Goal: Information Seeking & Learning: Understand process/instructions

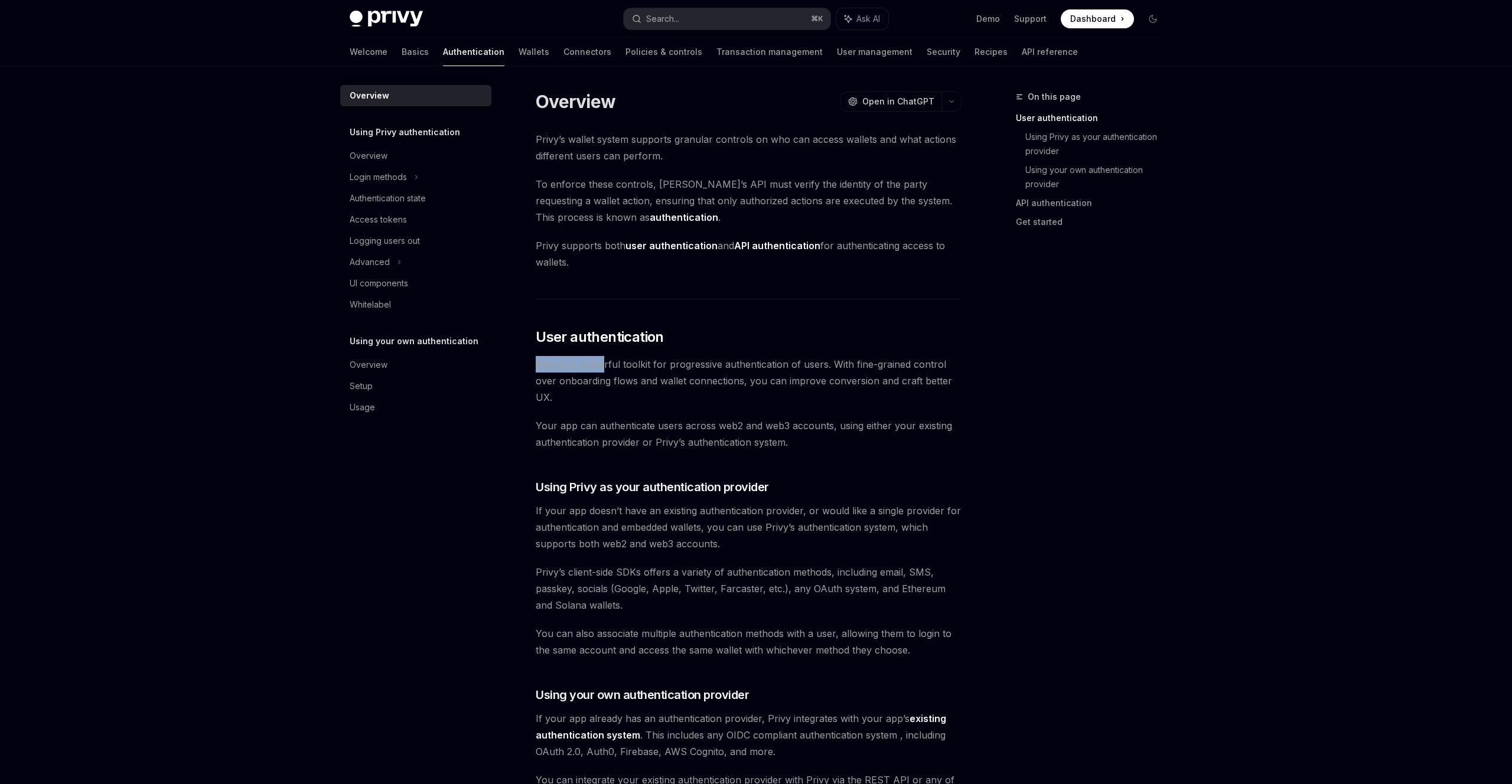
drag, startPoint x: 640, startPoint y: 318, endPoint x: 828, endPoint y: 311, distance: 188.1
click at [828, 310] on div "Privy’s wallet system supports granular controls on who can access wallets and …" at bounding box center [748, 717] width 426 height 1171
drag, startPoint x: 847, startPoint y: 315, endPoint x: 815, endPoint y: 324, distance: 33.2
click at [856, 356] on span "Privy is a powerful toolkit for progressive authentication of users. With fine-…" at bounding box center [748, 380] width 426 height 49
drag, startPoint x: 862, startPoint y: 328, endPoint x: 876, endPoint y: 329, distance: 14.0
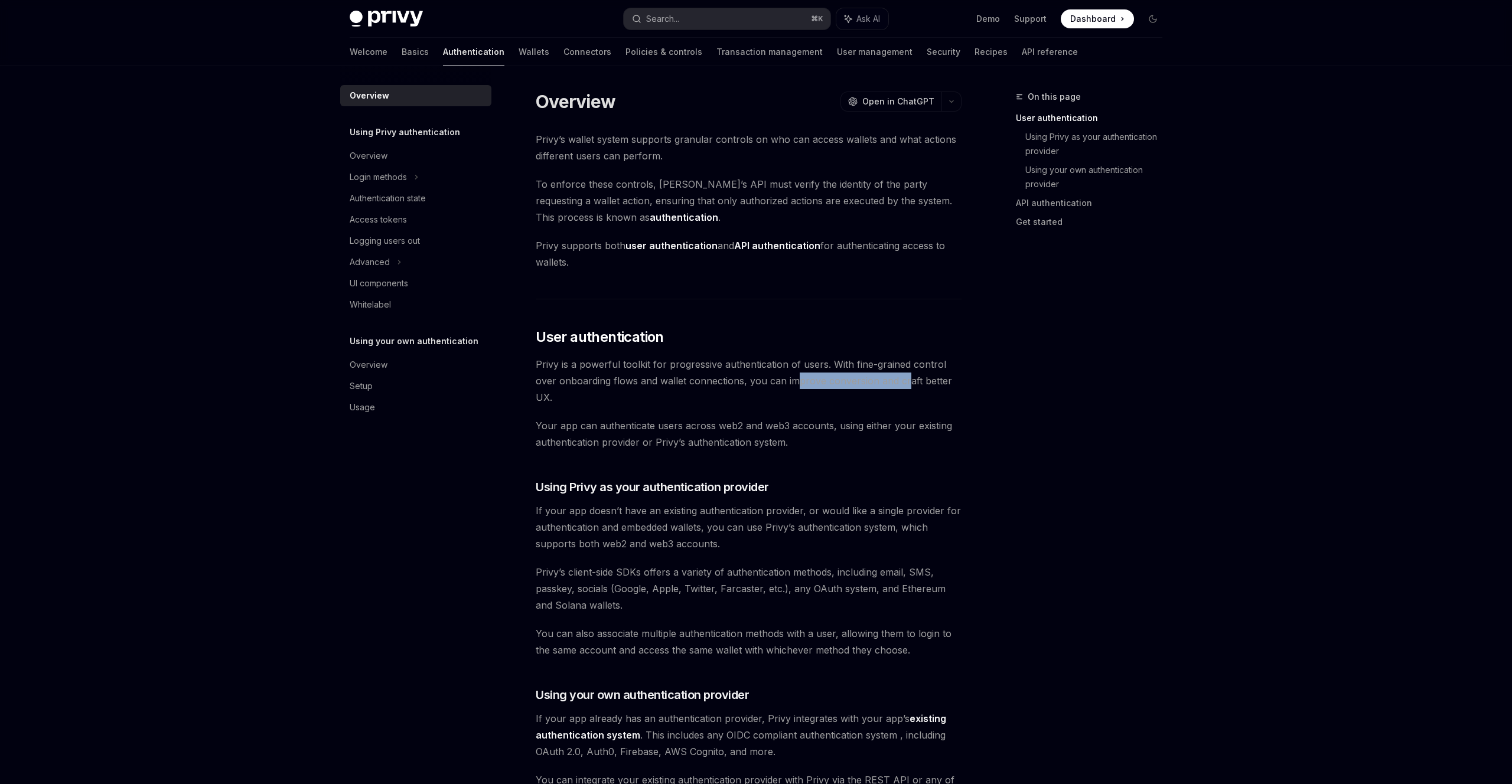
click at [887, 356] on span "Privy is a powerful toolkit for progressive authentication of users. With fine-…" at bounding box center [748, 380] width 426 height 49
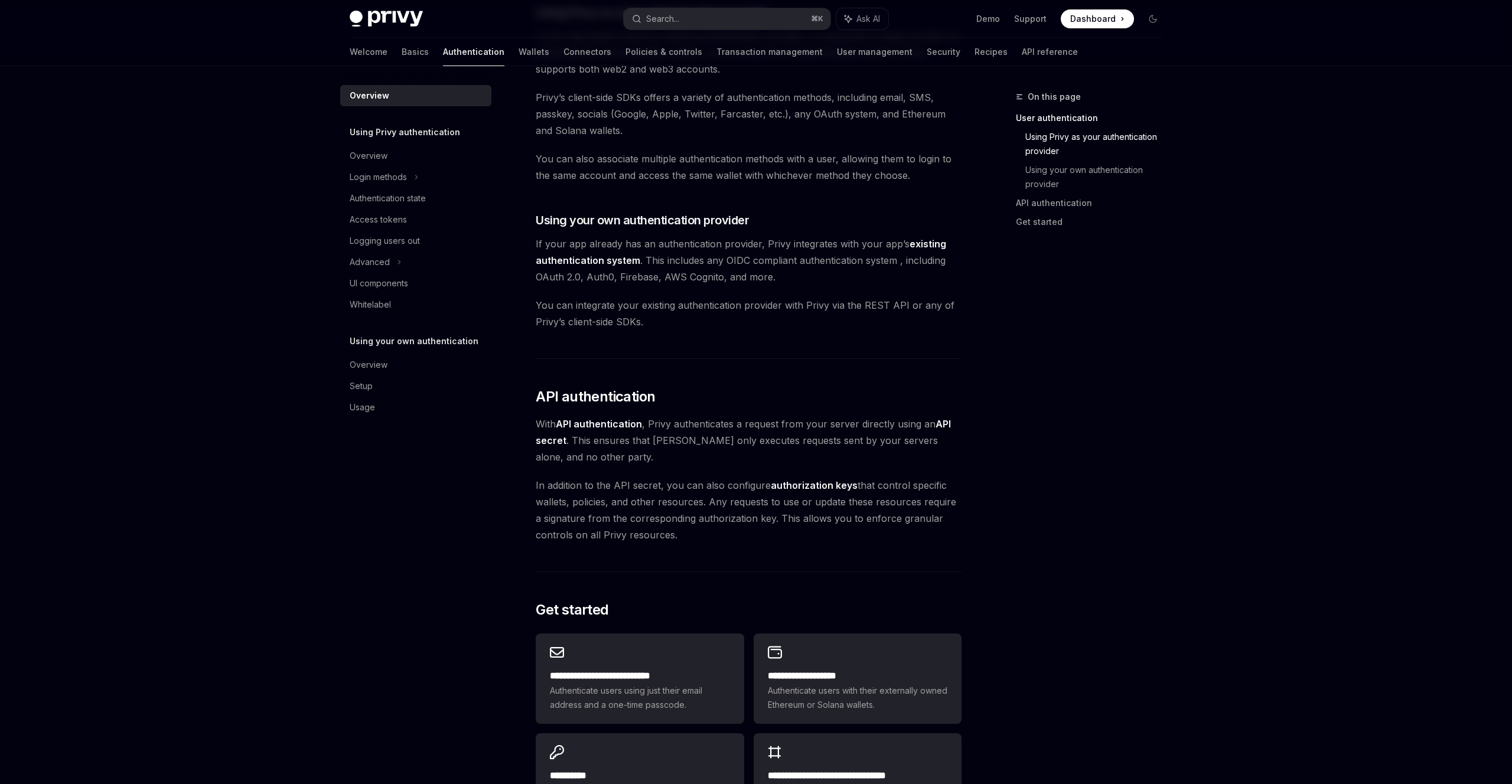
scroll to position [476, 0]
drag, startPoint x: 639, startPoint y: 360, endPoint x: 743, endPoint y: 359, distance: 104.0
click at [743, 475] on span "In addition to the API secret, you can also configure authorization keys that c…" at bounding box center [748, 508] width 426 height 66
drag, startPoint x: 639, startPoint y: 394, endPoint x: 688, endPoint y: 394, distance: 49.0
click at [684, 475] on span "In addition to the API secret, you can also configure authorization keys that c…" at bounding box center [748, 508] width 426 height 66
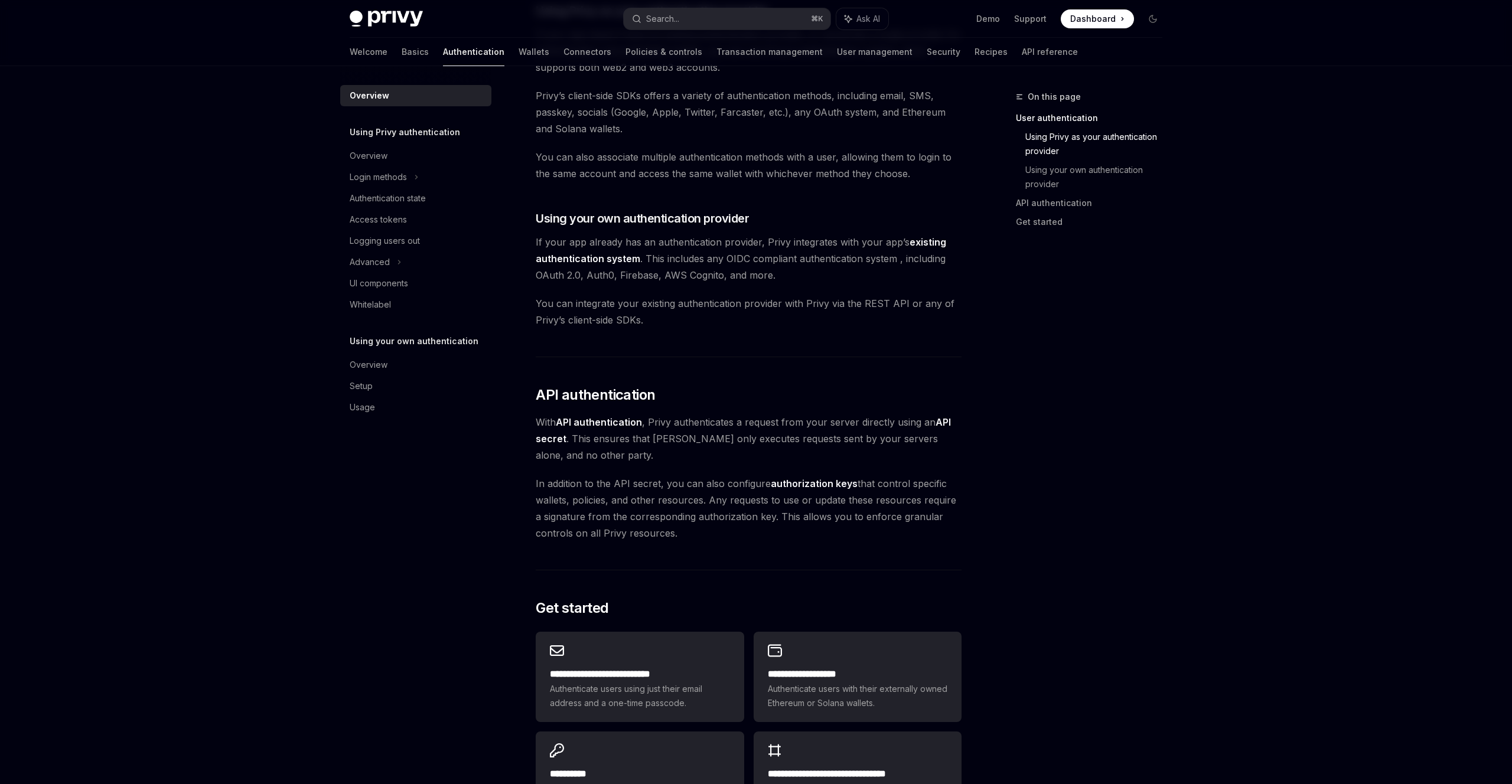
drag, startPoint x: 735, startPoint y: 402, endPoint x: 652, endPoint y: 324, distance: 113.9
click at [652, 324] on div "Privy’s wallet system supports granular controls on who can access wallets and …" at bounding box center [748, 240] width 426 height 1171
click at [639, 475] on span "In addition to the API secret, you can also configure authorization keys that c…" at bounding box center [748, 508] width 426 height 66
drag, startPoint x: 714, startPoint y: 307, endPoint x: 802, endPoint y: 309, distance: 88.0
click at [802, 414] on span "With API authentication , Privy authenticates a request from your server direct…" at bounding box center [748, 438] width 426 height 49
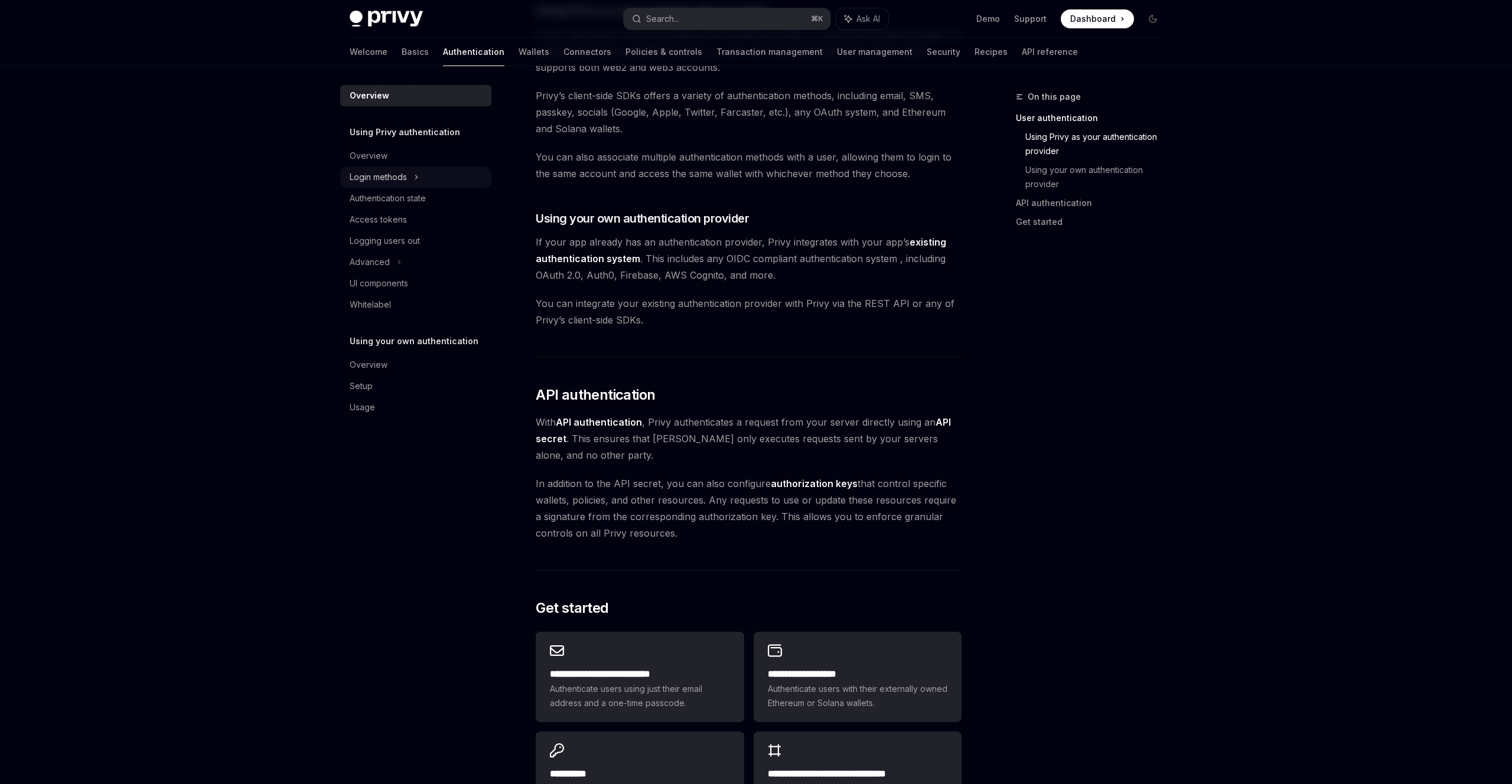
click at [407, 170] on div "Login methods" at bounding box center [379, 177] width 58 height 14
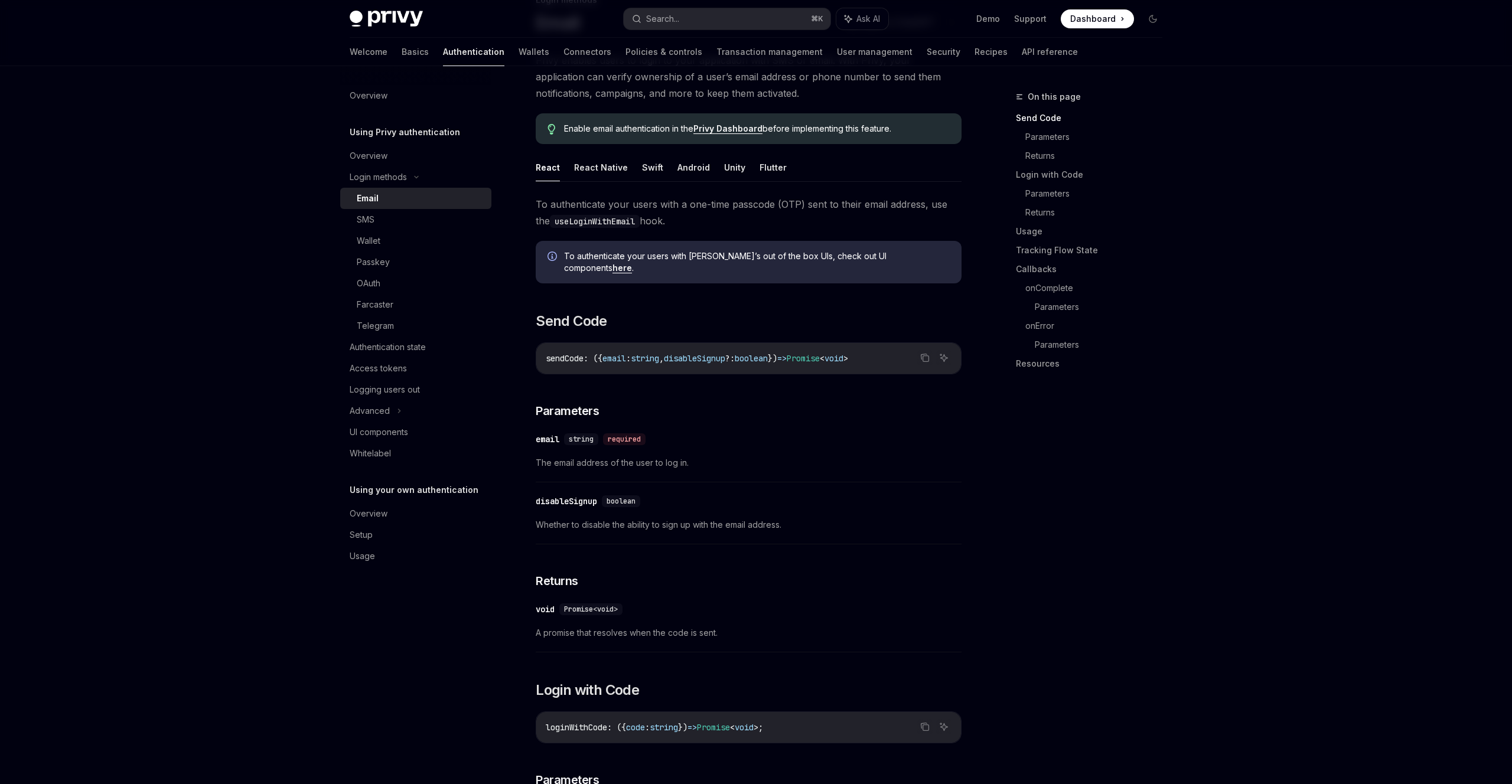
scroll to position [95, 0]
click at [772, 155] on button "Flutter" at bounding box center [773, 169] width 27 height 28
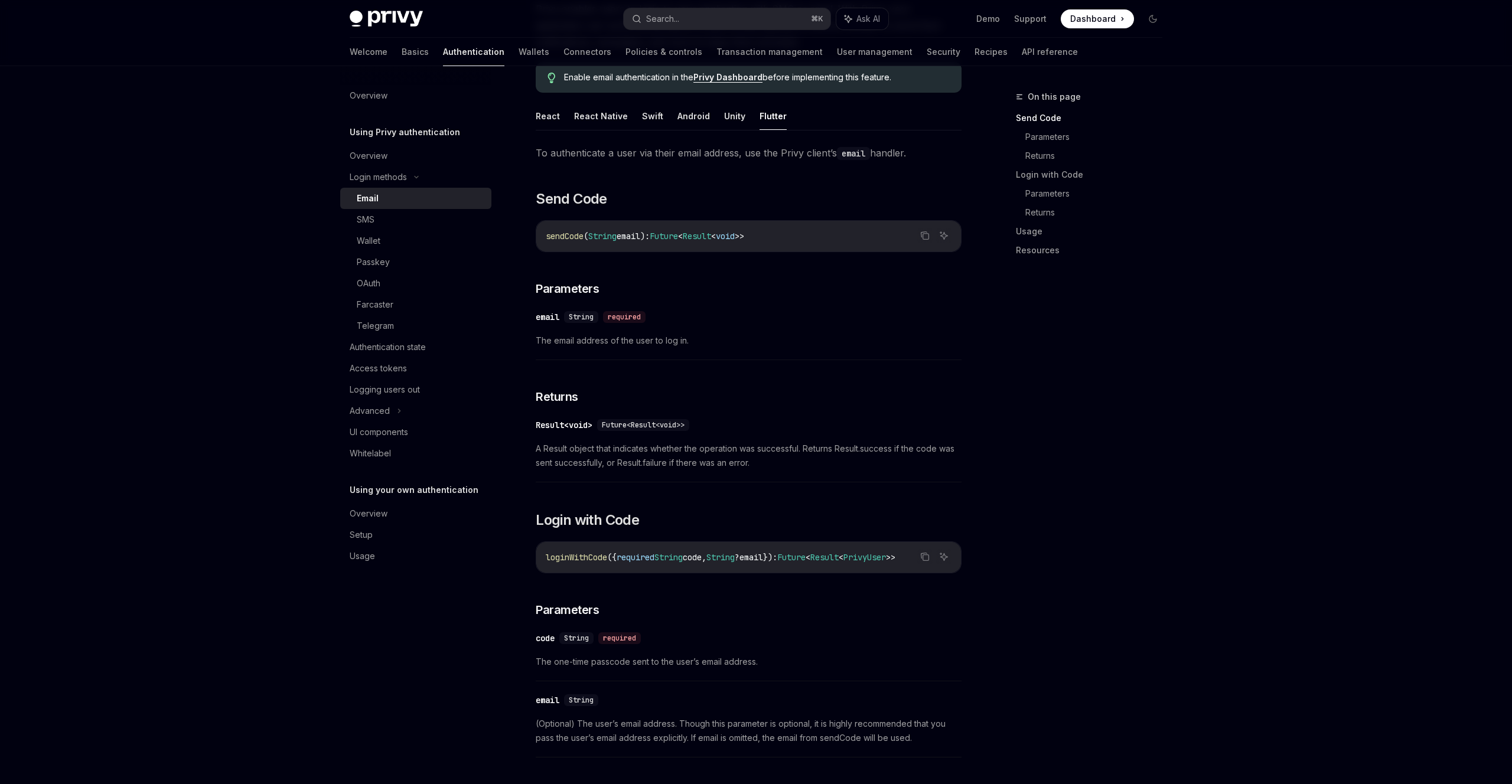
scroll to position [155, 0]
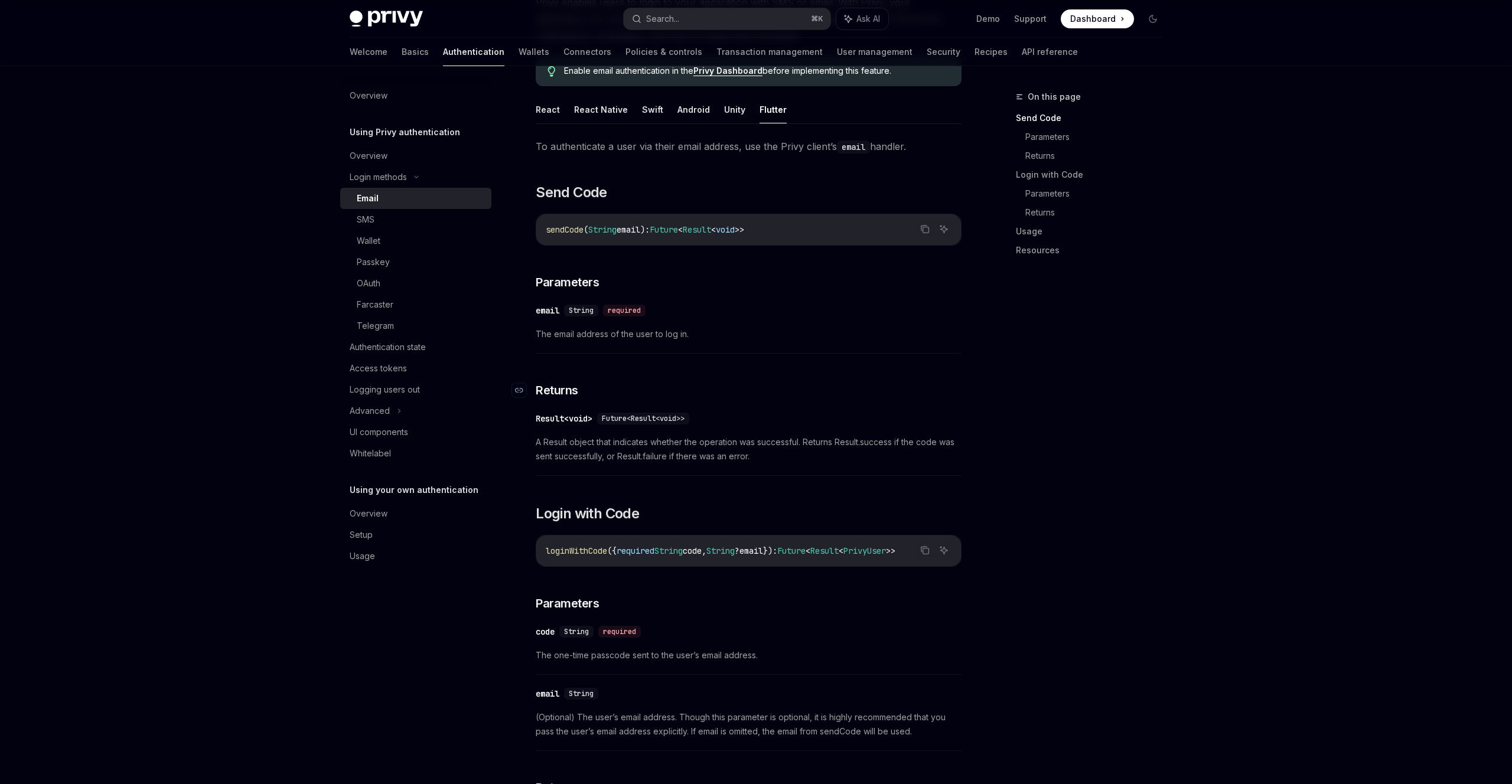
click at [753, 382] on h3 "​ Returns" at bounding box center [748, 390] width 426 height 17
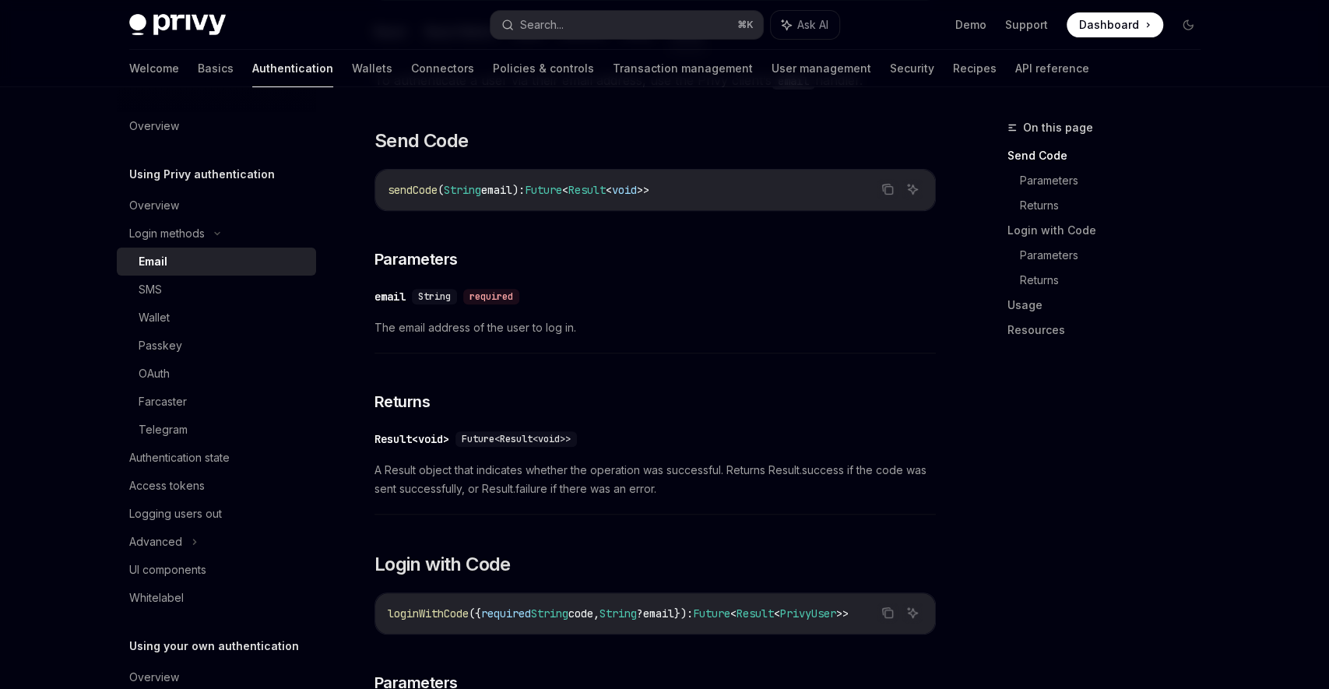
scroll to position [315, 0]
type textarea "*"
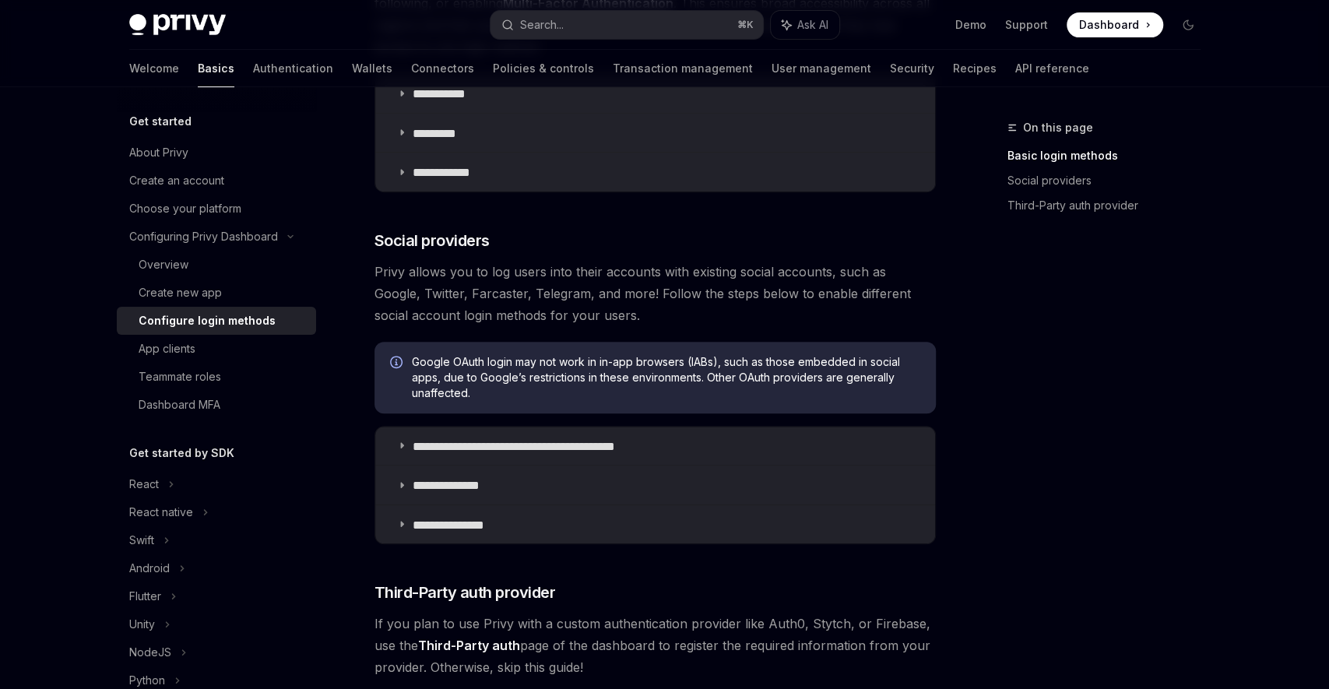
scroll to position [368, 0]
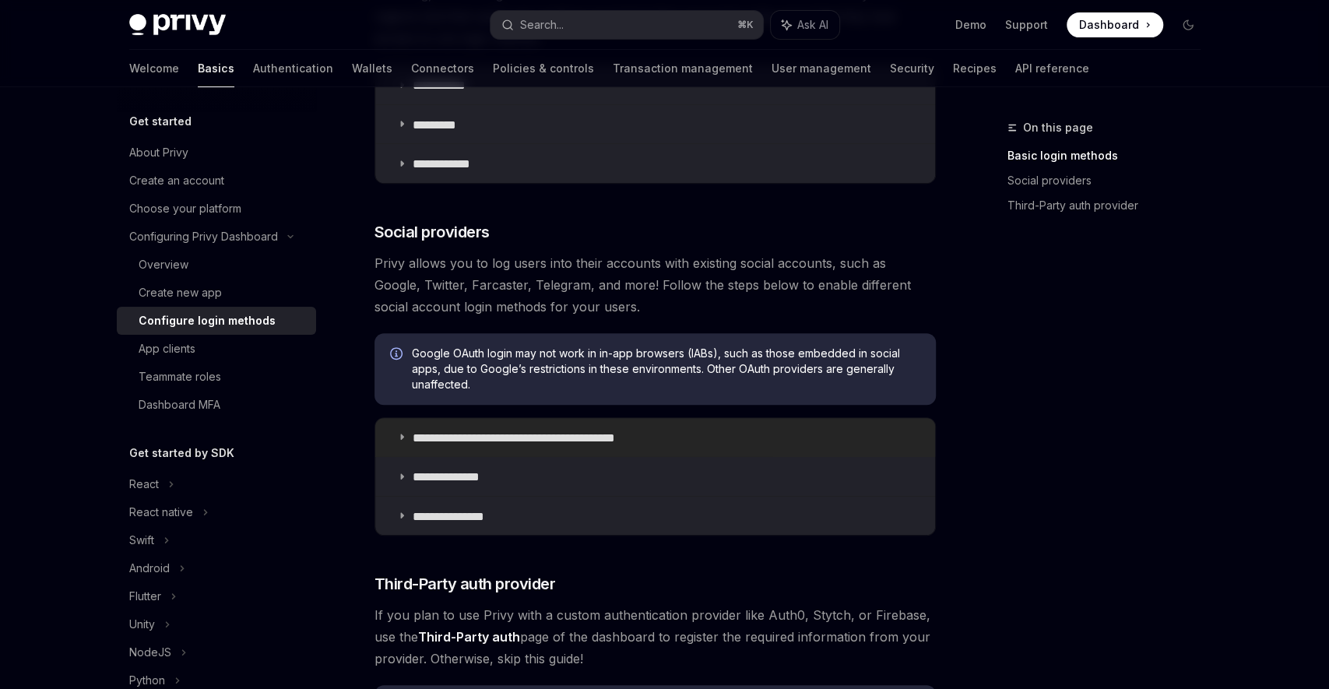
click at [503, 431] on p "**********" at bounding box center [525, 438] width 225 height 14
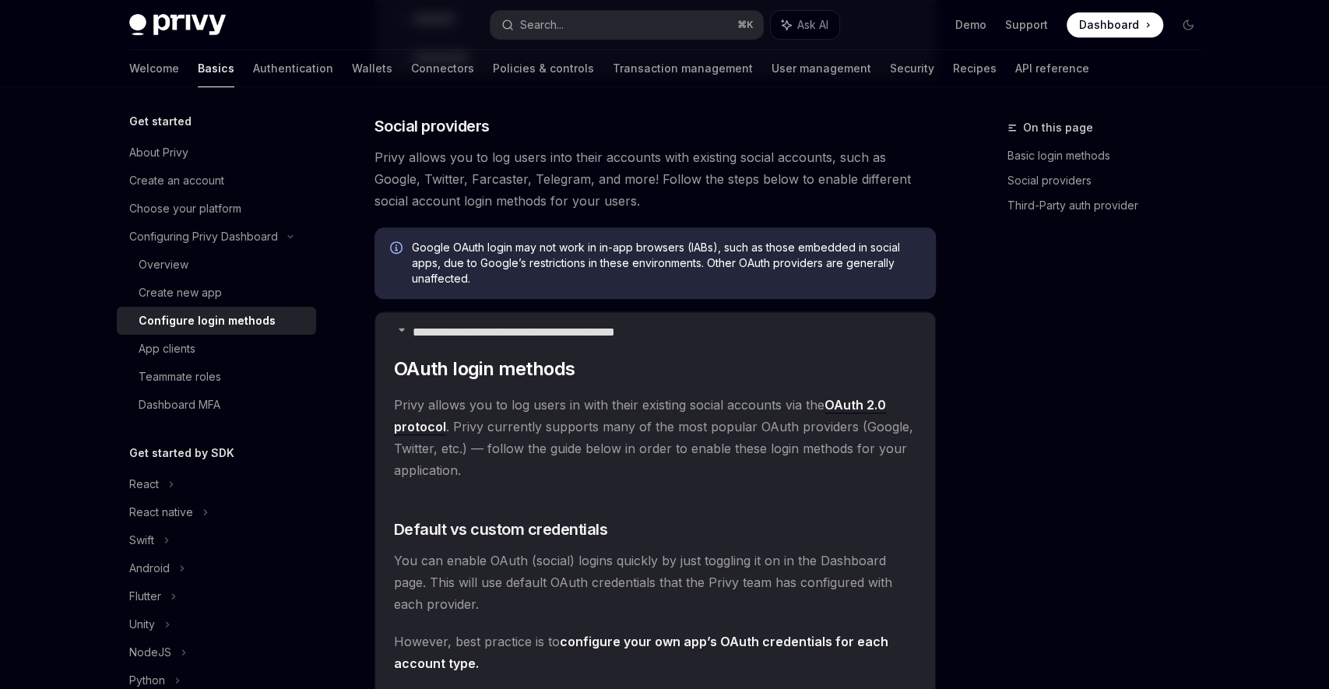
scroll to position [475, 0]
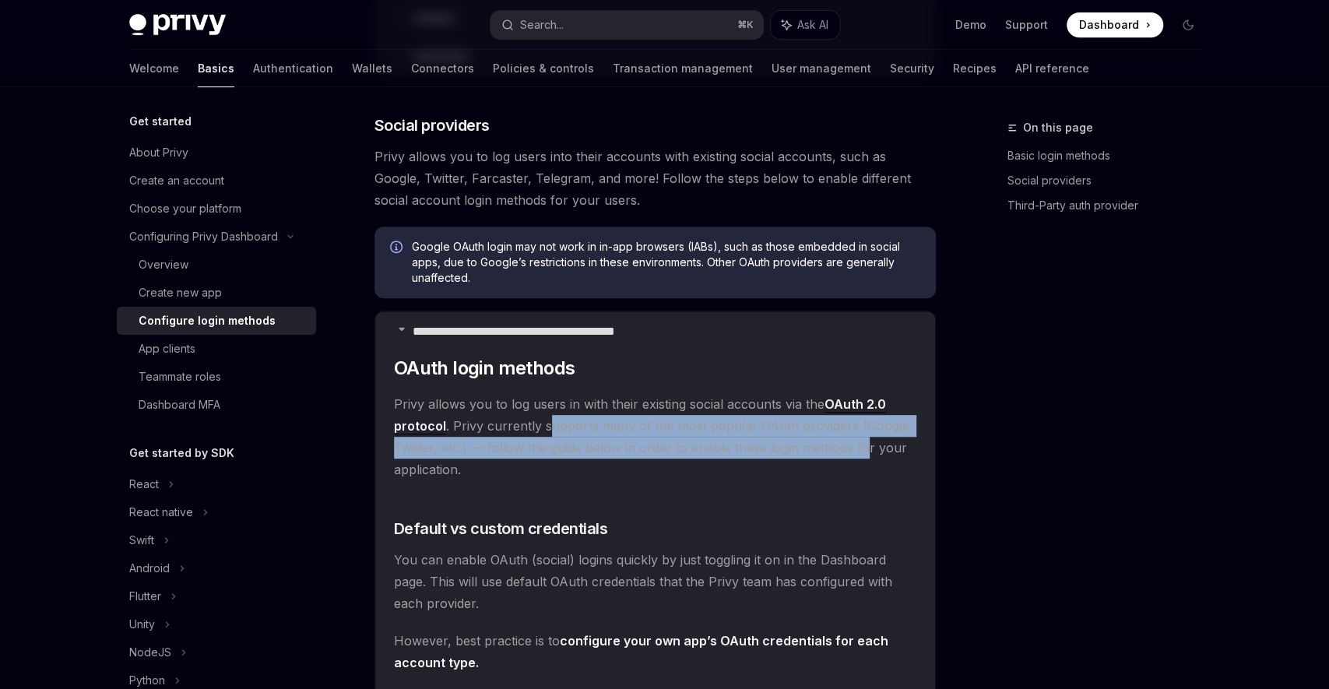
drag, startPoint x: 635, startPoint y: 321, endPoint x: 838, endPoint y: 333, distance: 203.6
click at [838, 393] on span "Privy allows you to log users in with their existing social accounts via the OA…" at bounding box center [655, 436] width 522 height 87
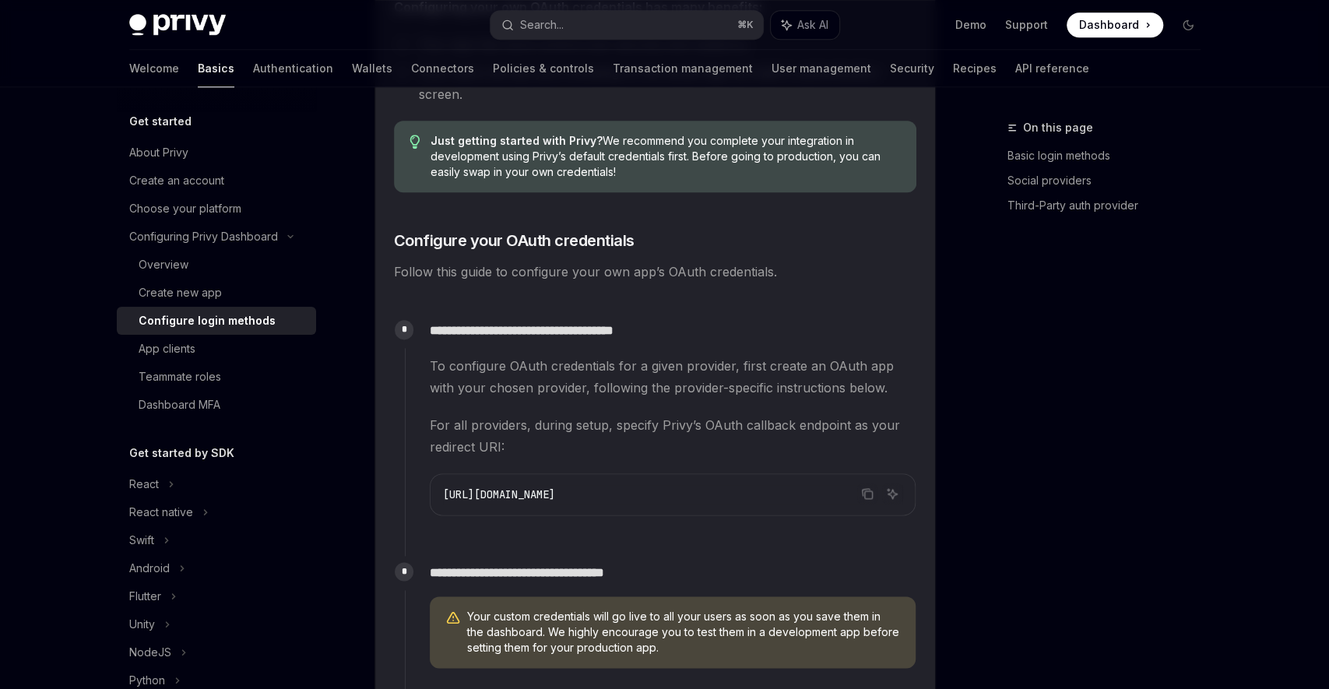
scroll to position [1165, 0]
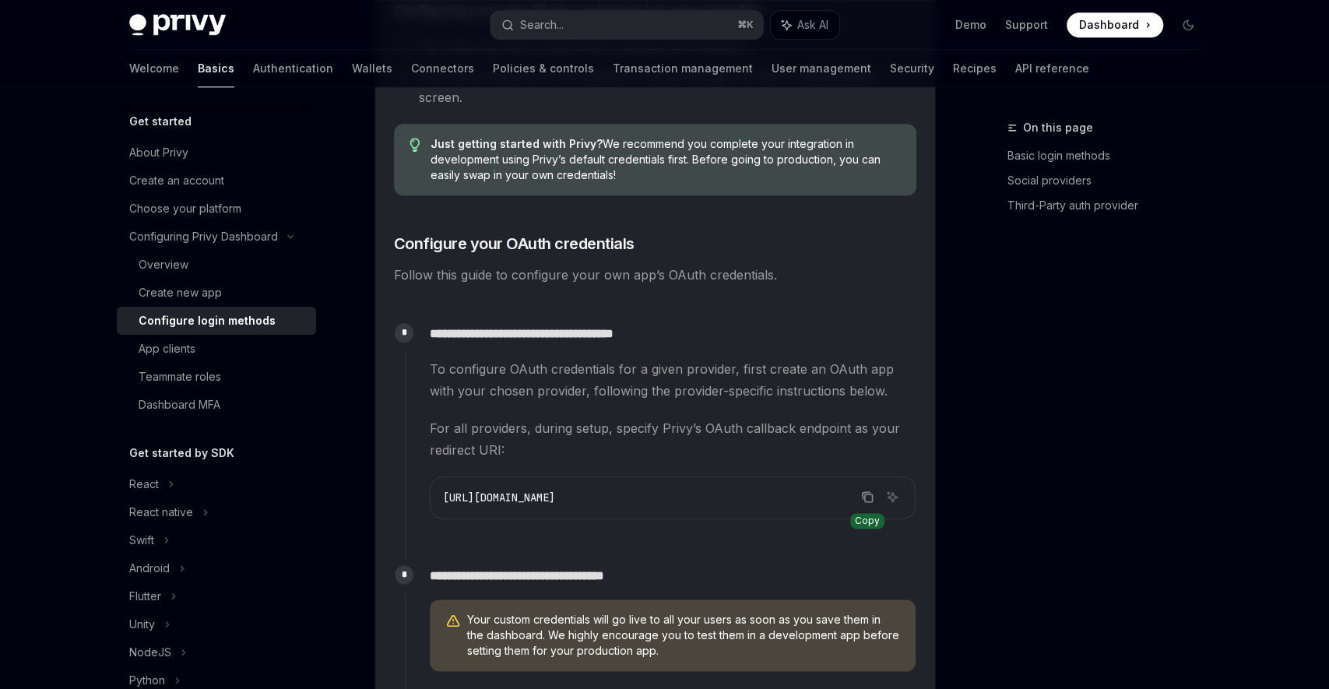
click at [861, 490] on icon "Copy the contents from the code block" at bounding box center [867, 496] width 12 height 12
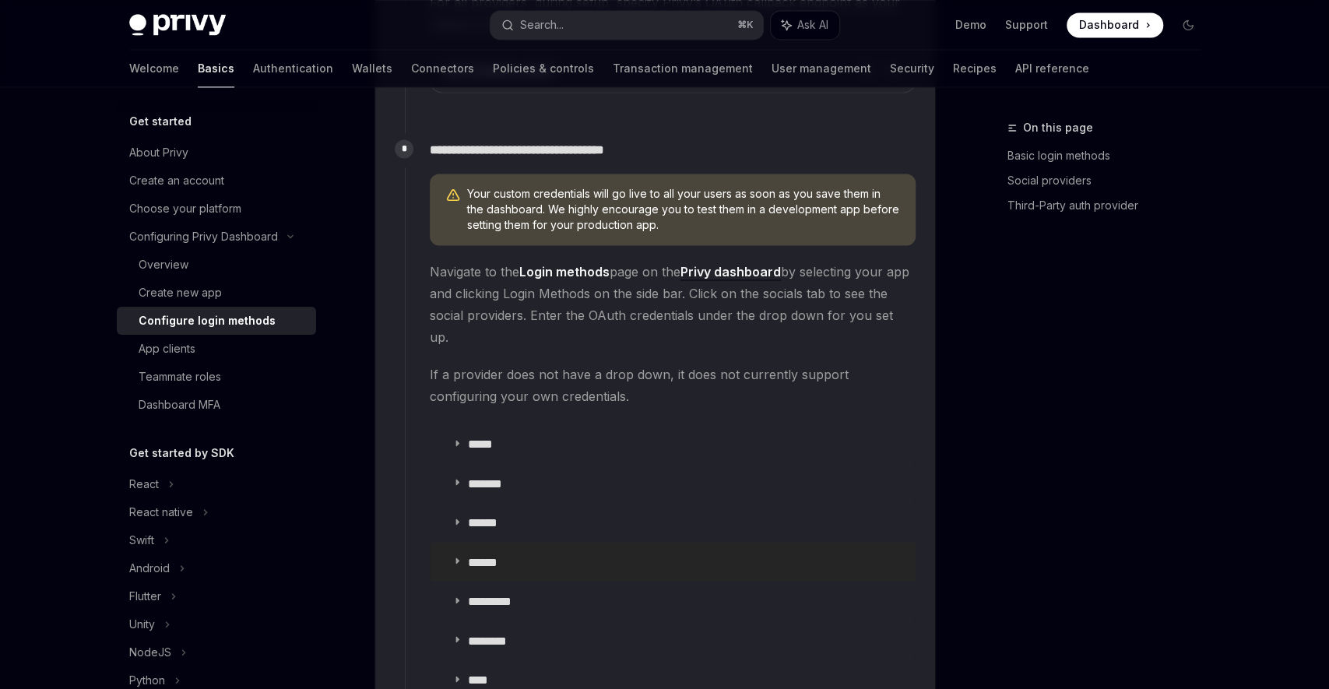
scroll to position [1594, 0]
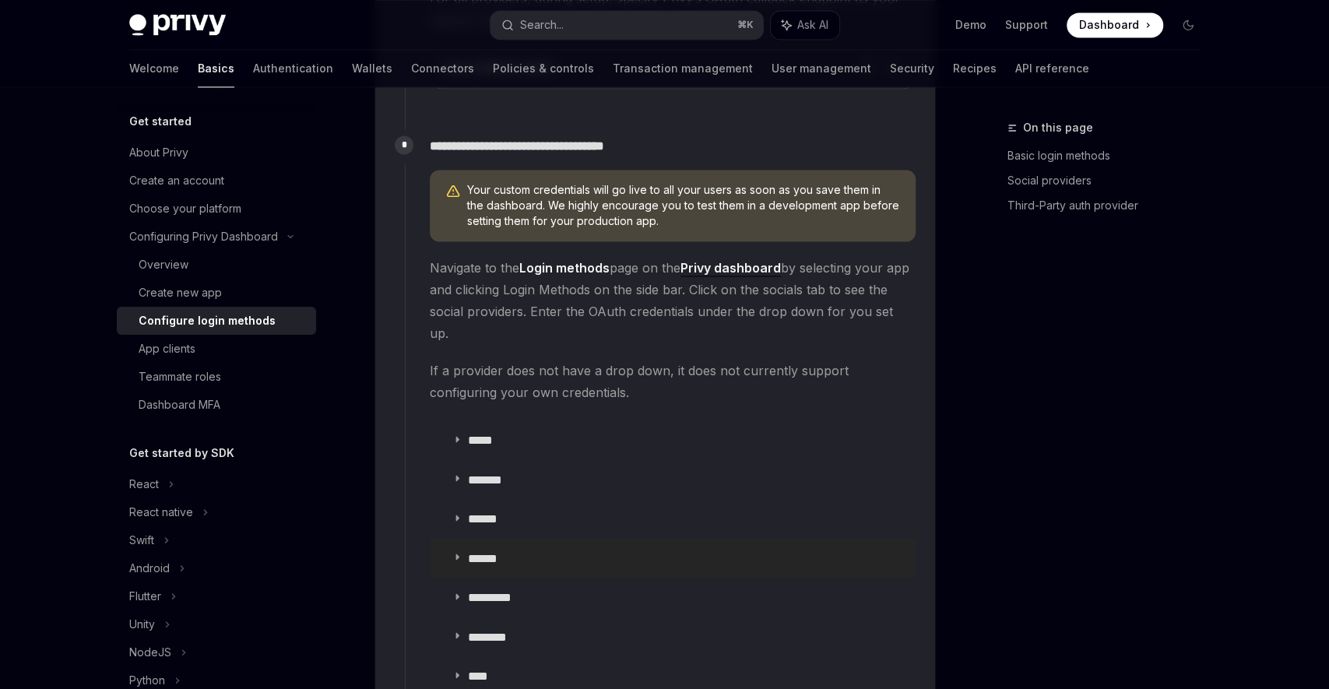
click at [505, 550] on p "******" at bounding box center [486, 557] width 37 height 14
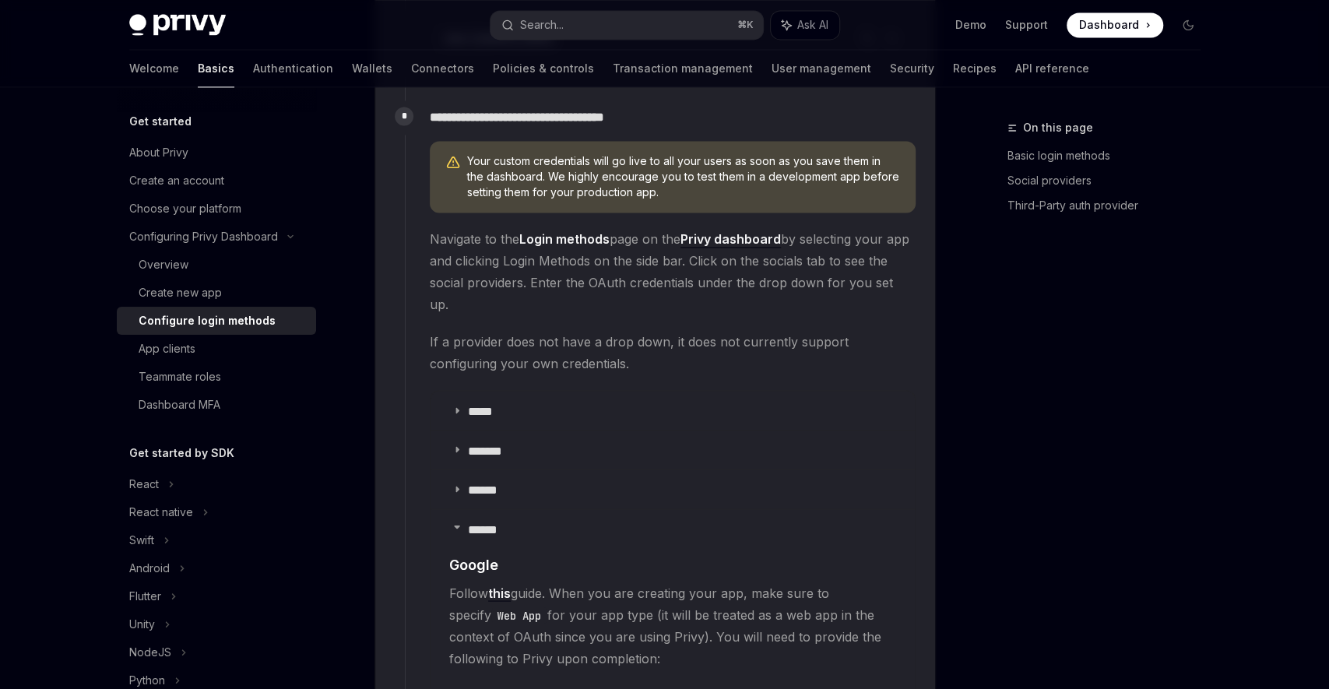
scroll to position [1626, 0]
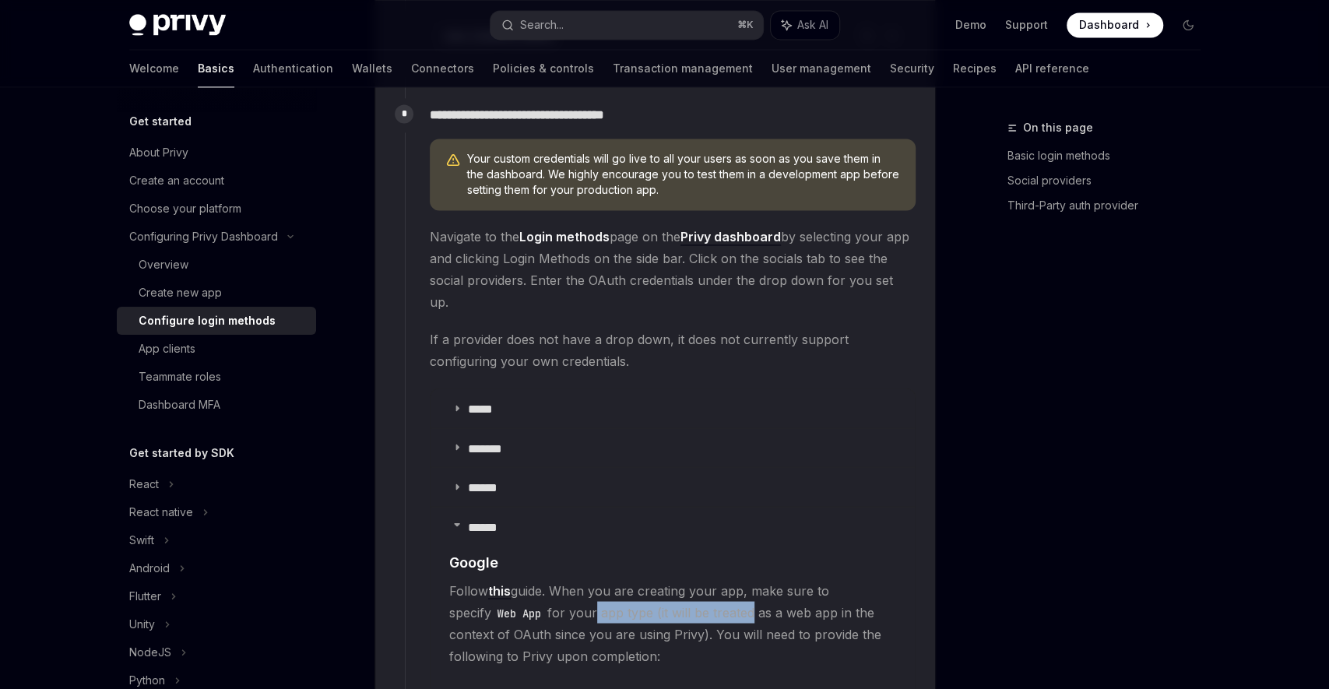
drag, startPoint x: 569, startPoint y: 331, endPoint x: 699, endPoint y: 332, distance: 130.0
click at [700, 579] on span "Follow this guide. When you are creating your app, make sure to specify Web App…" at bounding box center [672, 622] width 447 height 87
click at [737, 579] on span "Follow this guide. When you are creating your app, make sure to specify Web App…" at bounding box center [672, 622] width 447 height 87
drag, startPoint x: 730, startPoint y: 328, endPoint x: 816, endPoint y: 332, distance: 85.7
click at [820, 579] on span "Follow this guide. When you are creating your app, make sure to specify Web App…" at bounding box center [672, 622] width 447 height 87
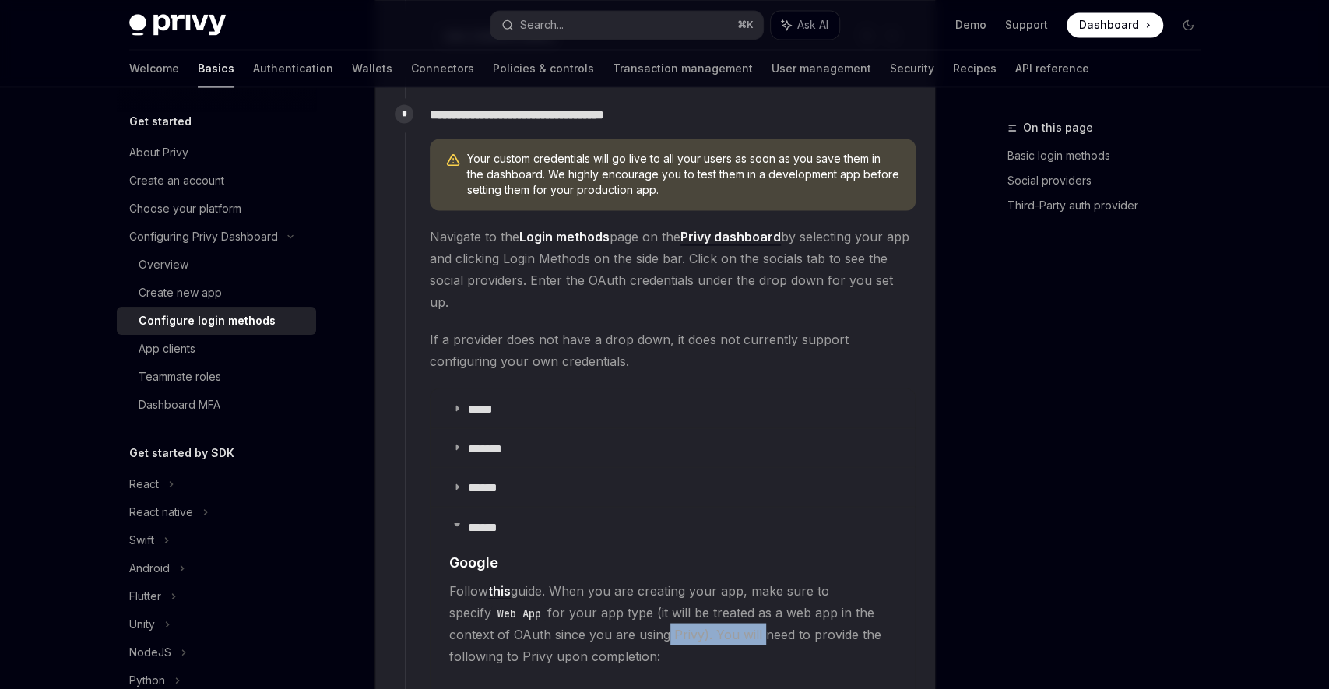
drag, startPoint x: 605, startPoint y: 349, endPoint x: 585, endPoint y: 350, distance: 20.3
click at [684, 579] on span "Follow this guide. When you are creating your app, make sure to specify Web App…" at bounding box center [672, 622] width 447 height 87
drag, startPoint x: 561, startPoint y: 350, endPoint x: 782, endPoint y: 355, distance: 221.2
click at [782, 579] on span "Follow this guide. When you are creating your app, make sure to specify Web App…" at bounding box center [672, 622] width 447 height 87
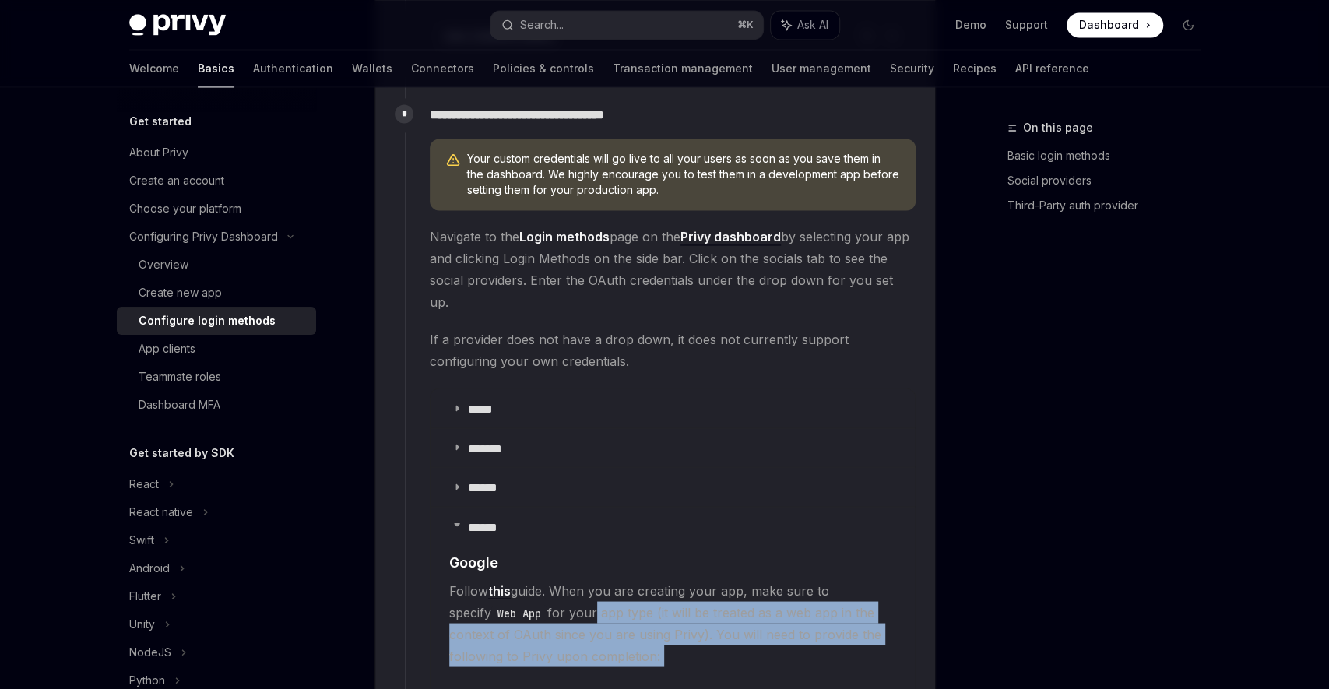
drag, startPoint x: 635, startPoint y: 378, endPoint x: 557, endPoint y: 360, distance: 79.9
click at [564, 551] on children "​ Google Follow this guide. When you are creating your app, make sure to specif…" at bounding box center [672, 644] width 447 height 187
click at [557, 579] on span "Follow this guide. When you are creating your app, make sure to specify Web App…" at bounding box center [672, 622] width 447 height 87
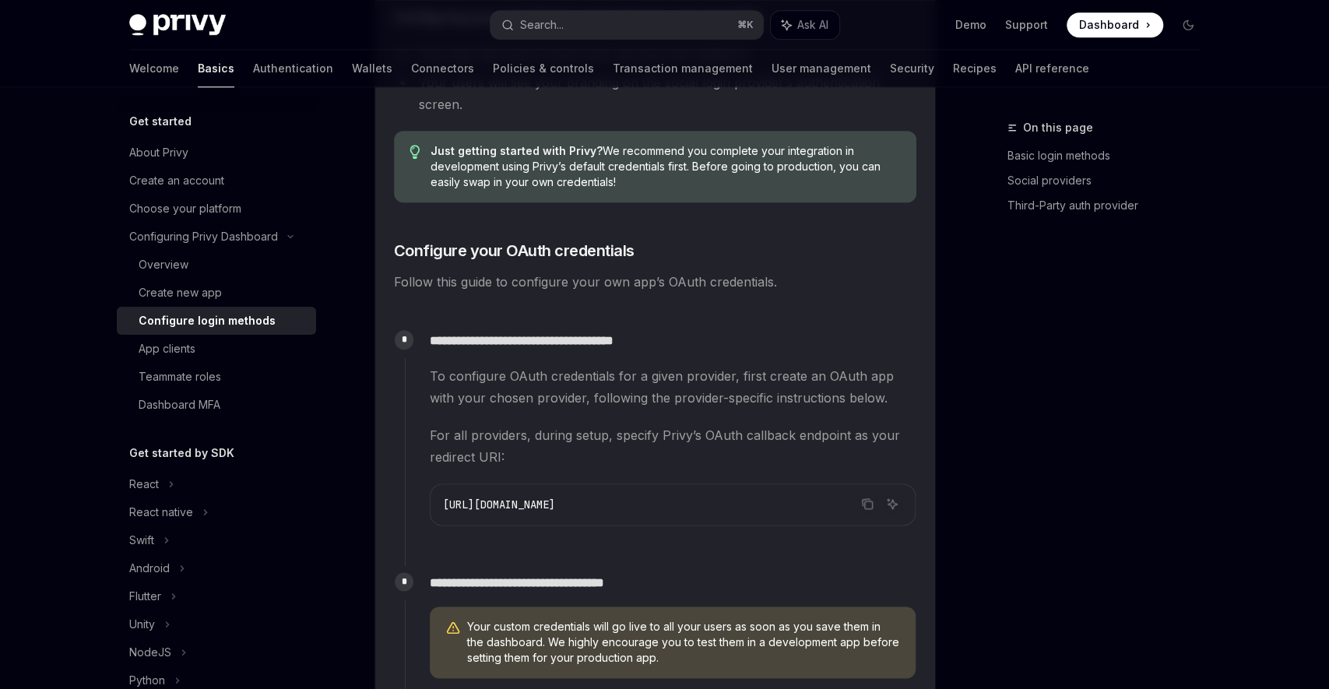
scroll to position [1156, 0]
click at [861, 499] on icon "Copy the contents from the code block" at bounding box center [867, 505] width 12 height 12
type textarea "*"
